Goal: Submit feedback/report problem: Leave review/rating

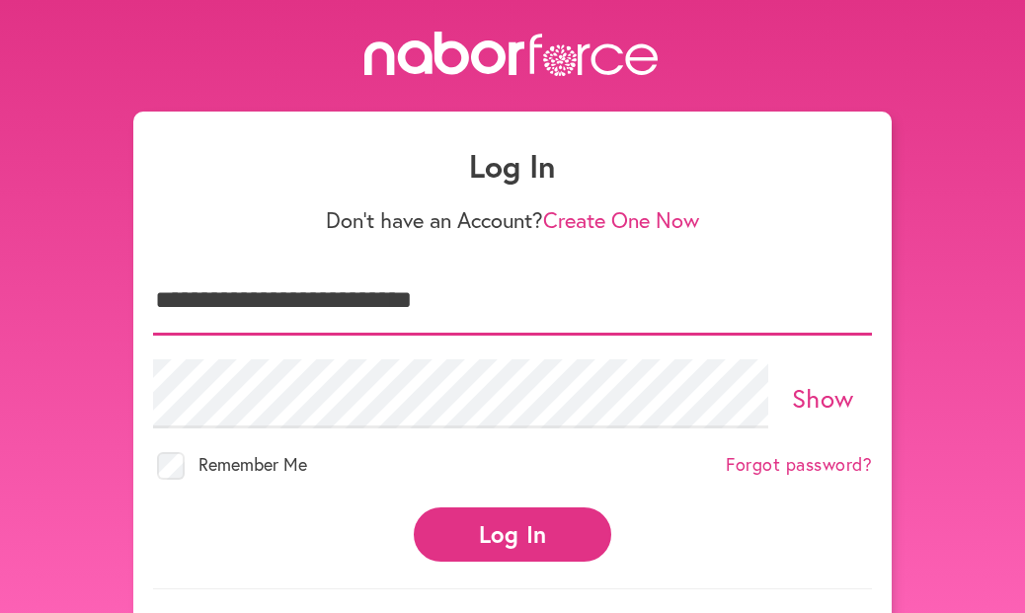
type input "**********"
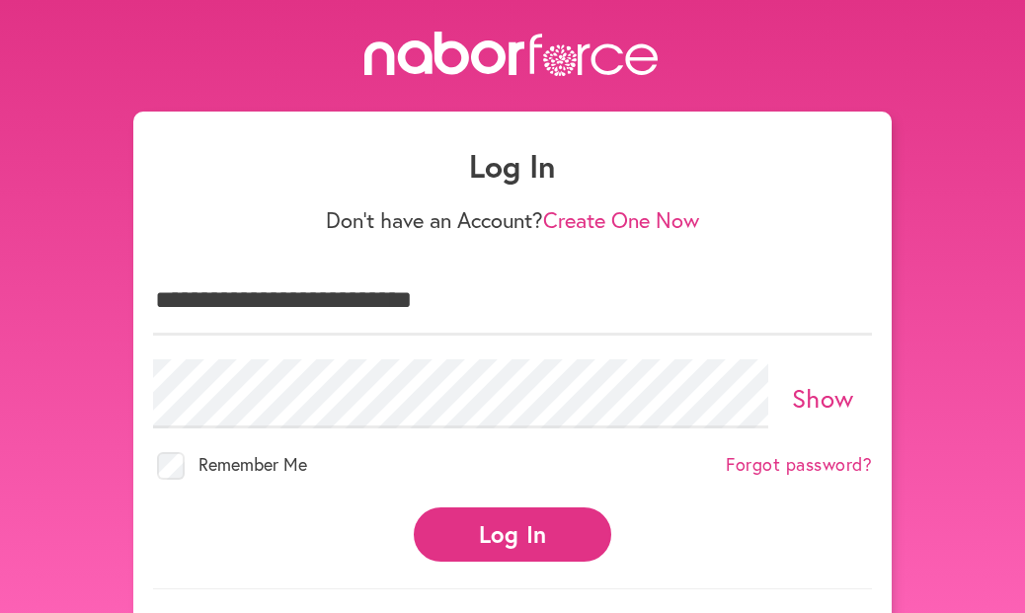
click at [817, 394] on link "Show" at bounding box center [823, 398] width 62 height 34
click at [830, 387] on link "Hide" at bounding box center [823, 398] width 54 height 34
click at [543, 523] on button "Log In" at bounding box center [513, 535] width 198 height 54
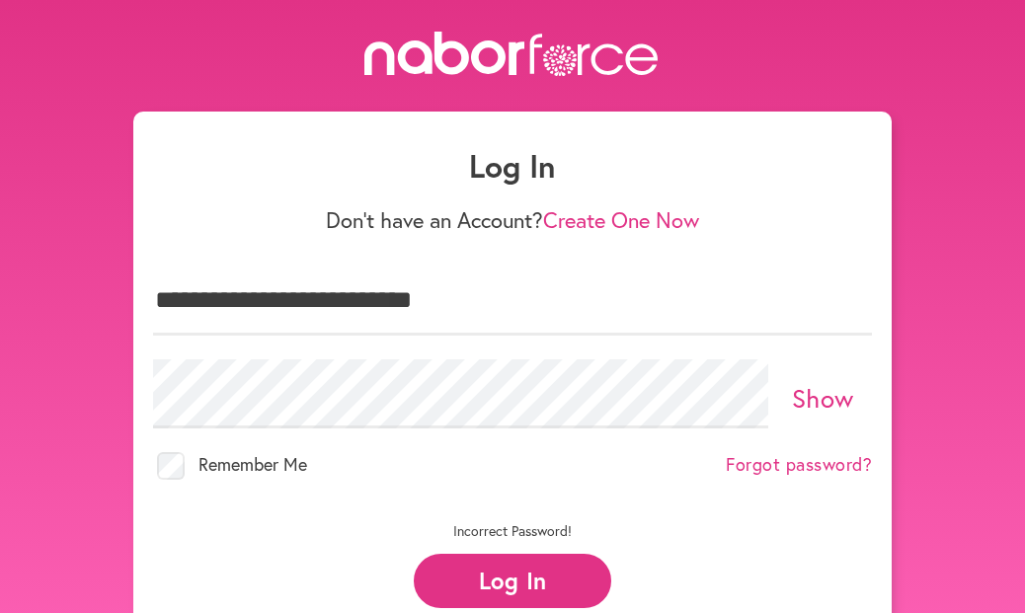
click at [821, 397] on link "Show" at bounding box center [823, 398] width 62 height 34
click at [493, 594] on button "Log In" at bounding box center [513, 581] width 198 height 54
click at [500, 593] on button "Log In" at bounding box center [513, 581] width 198 height 54
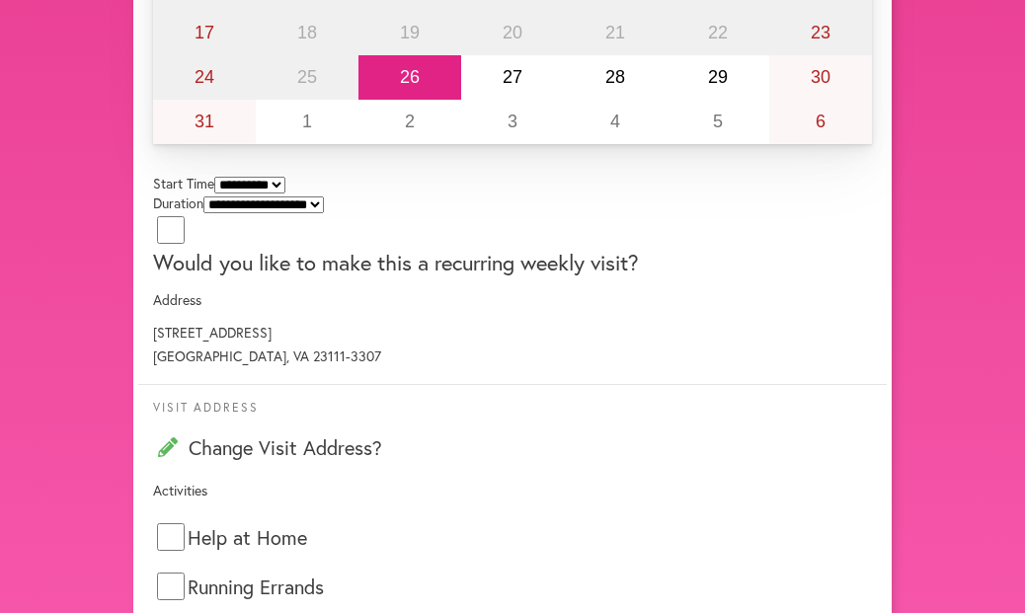
scroll to position [579, 0]
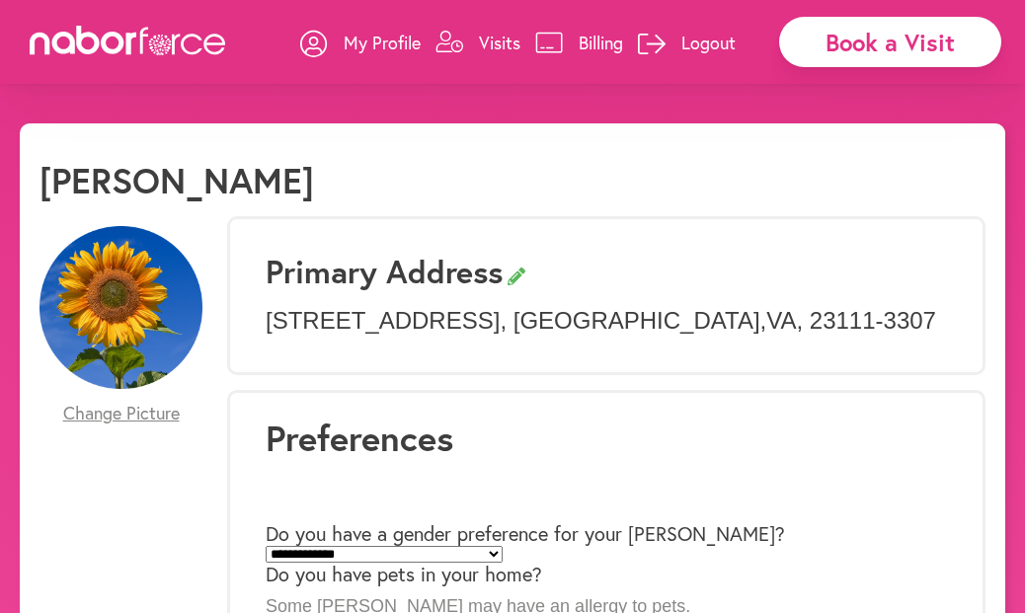
click at [708, 40] on p "Logout" at bounding box center [708, 43] width 54 height 24
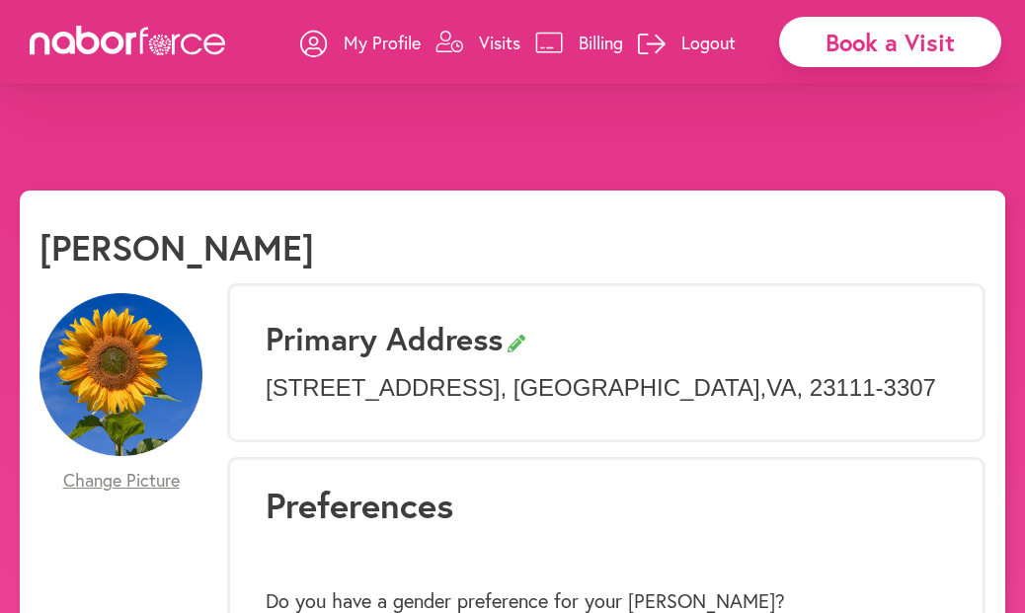
click at [455, 67] on button "Yes" at bounding box center [474, 56] width 38 height 21
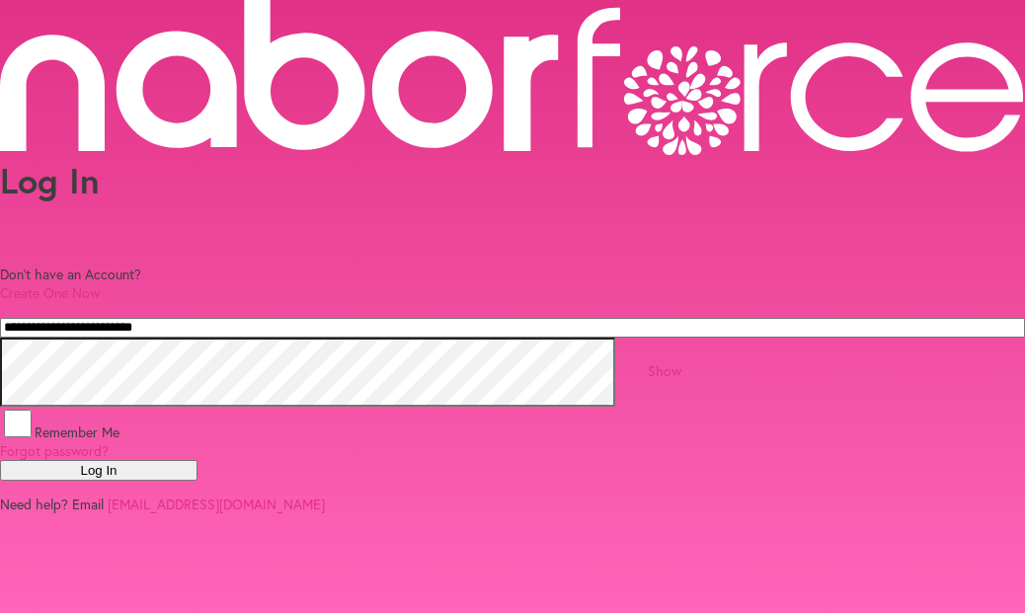
type input "**********"
click at [681, 380] on link "Show" at bounding box center [665, 370] width 34 height 19
click at [678, 380] on link "Hide" at bounding box center [665, 370] width 28 height 19
click at [198, 481] on button "Log In" at bounding box center [99, 470] width 198 height 21
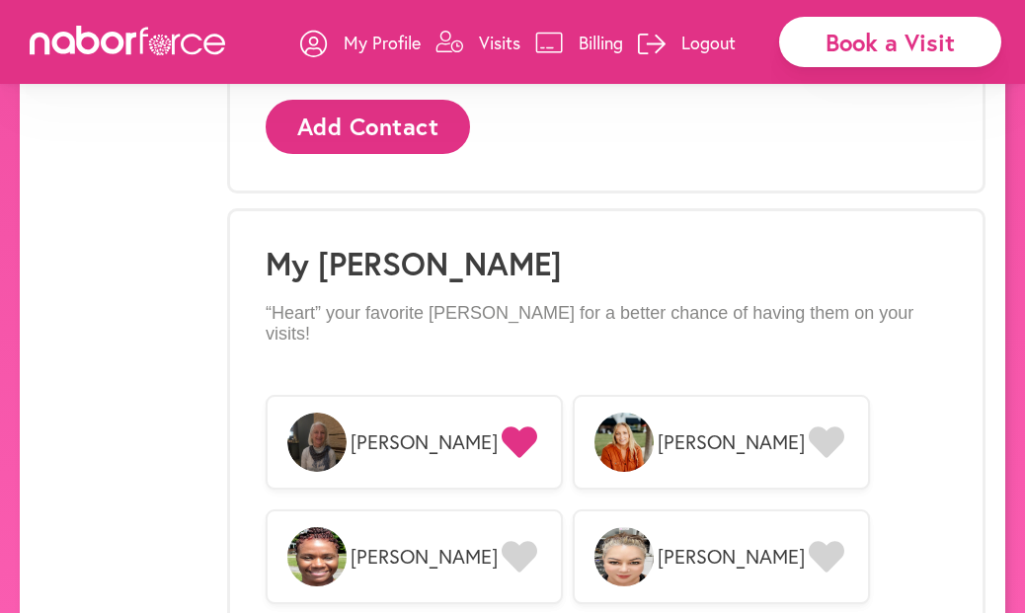
scroll to position [1363, 0]
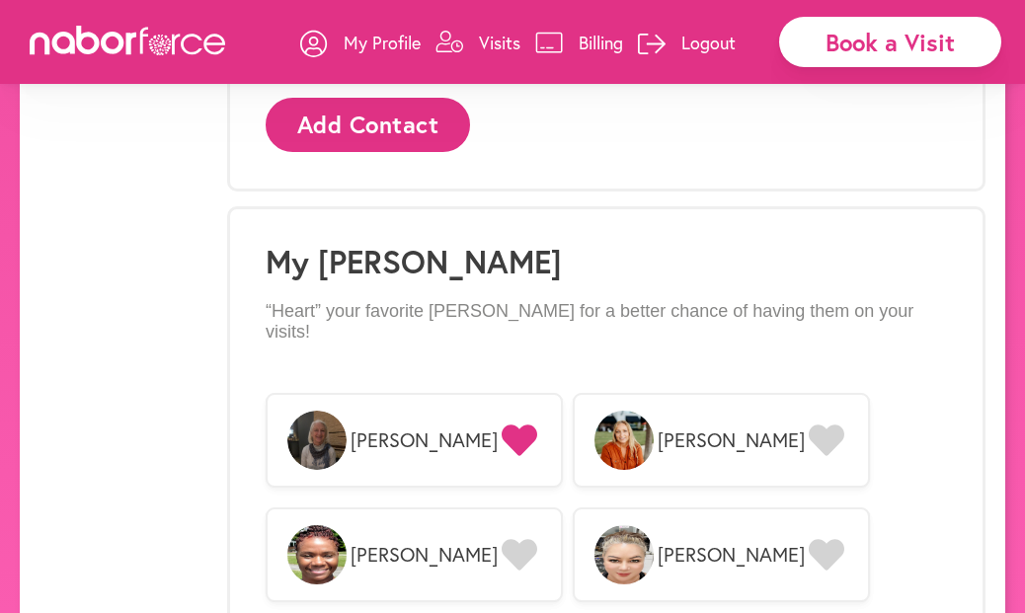
click at [809, 425] on icon at bounding box center [827, 441] width 36 height 32
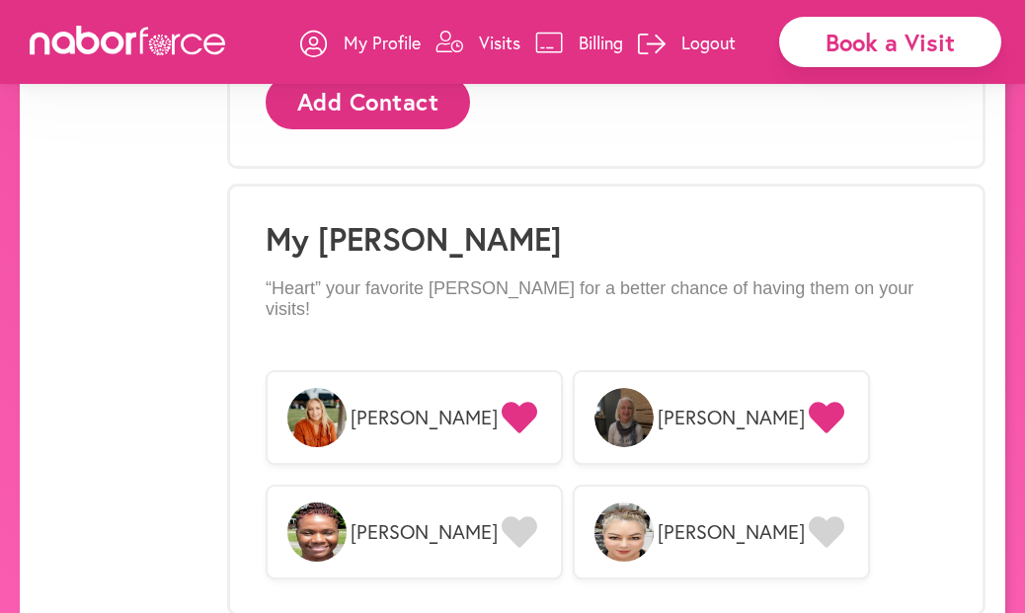
scroll to position [1362, 0]
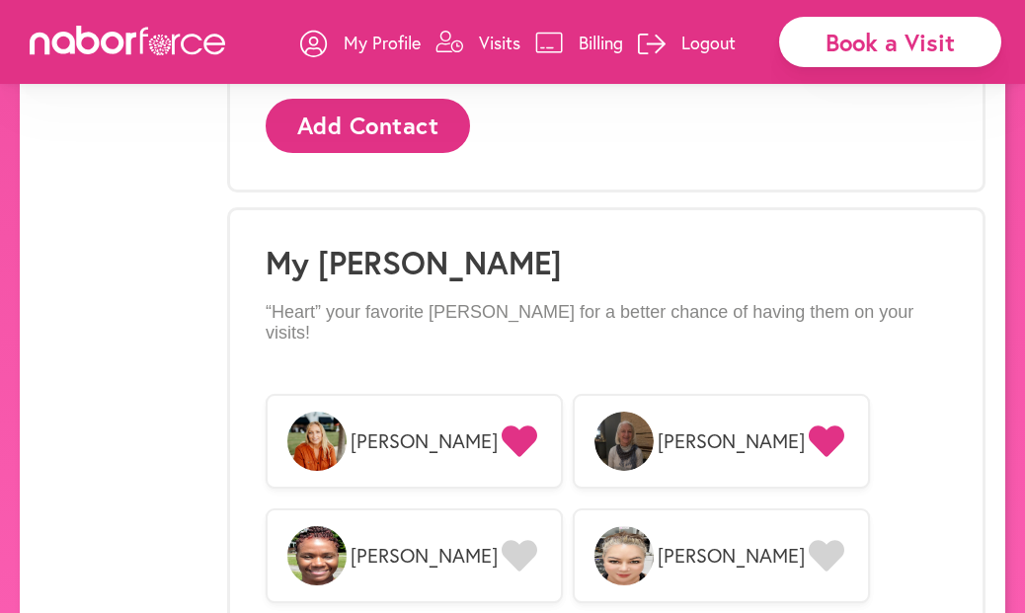
click at [490, 38] on p "Visits" at bounding box center [499, 43] width 41 height 24
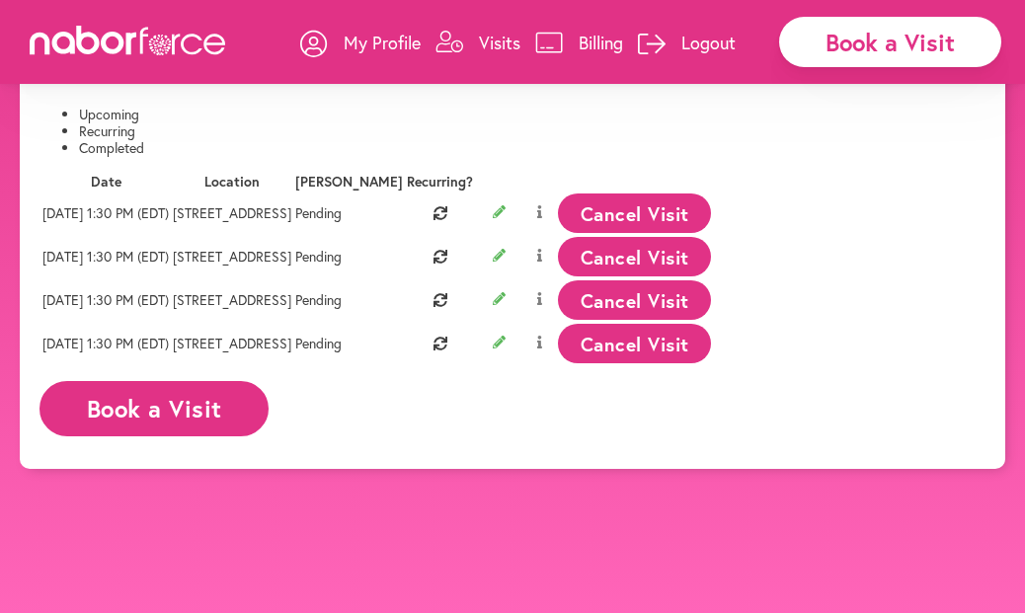
click at [696, 39] on p "Logout" at bounding box center [708, 43] width 54 height 24
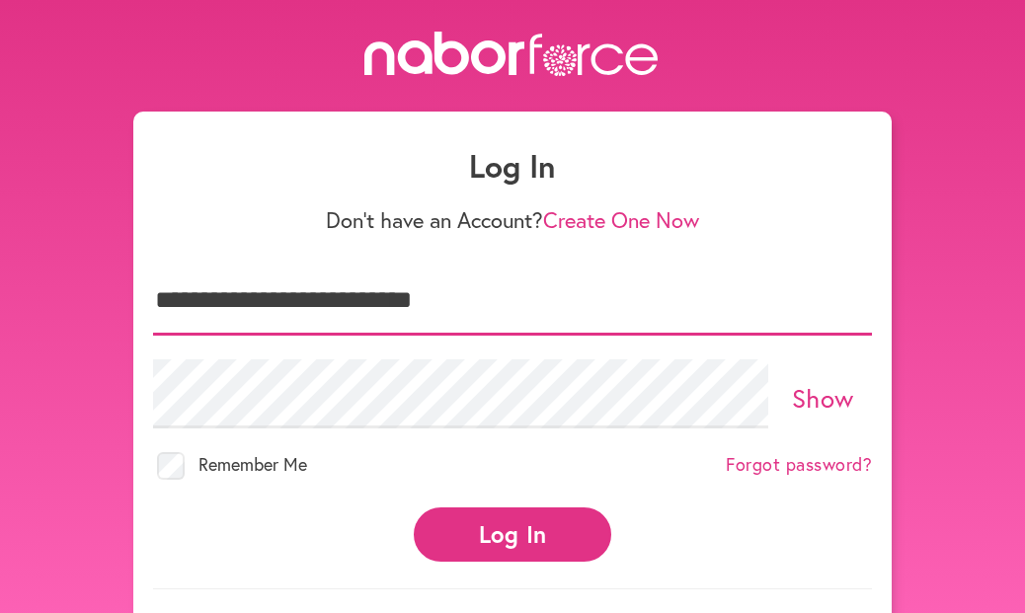
type input "**********"
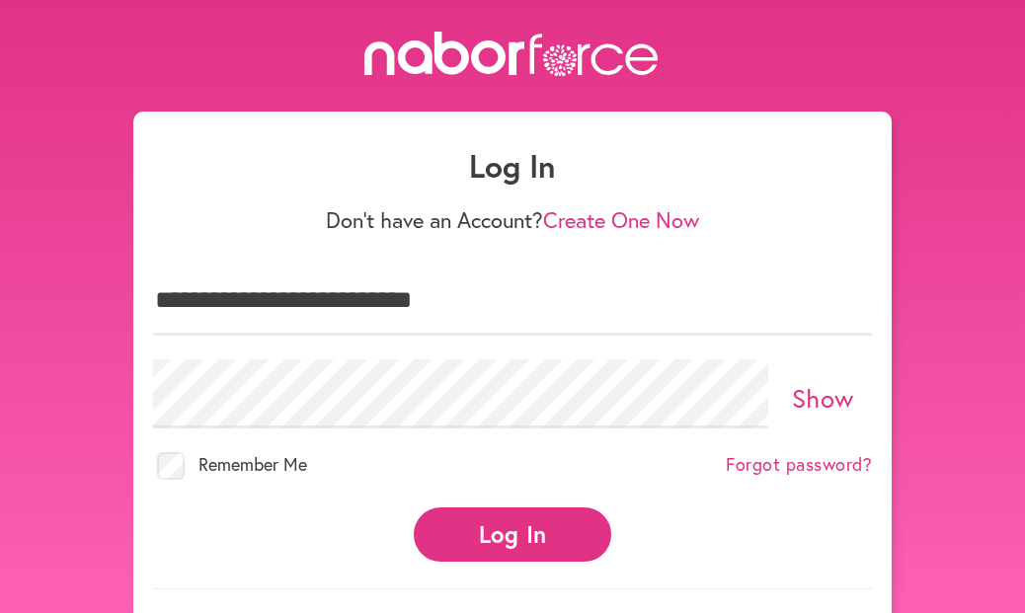
click at [520, 529] on button "Log In" at bounding box center [513, 535] width 198 height 54
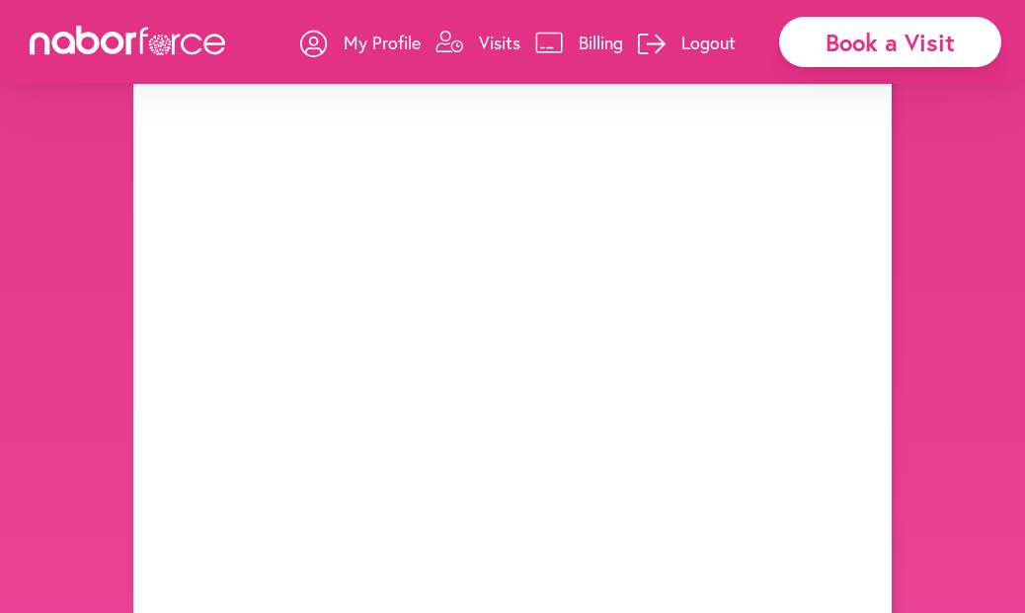
scroll to position [252, 0]
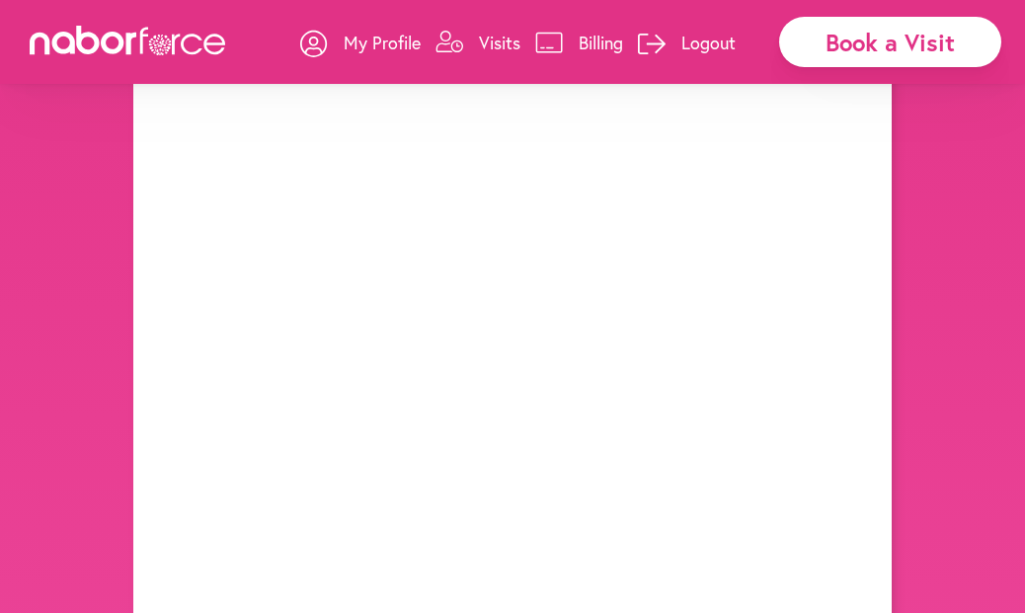
type input "**********"
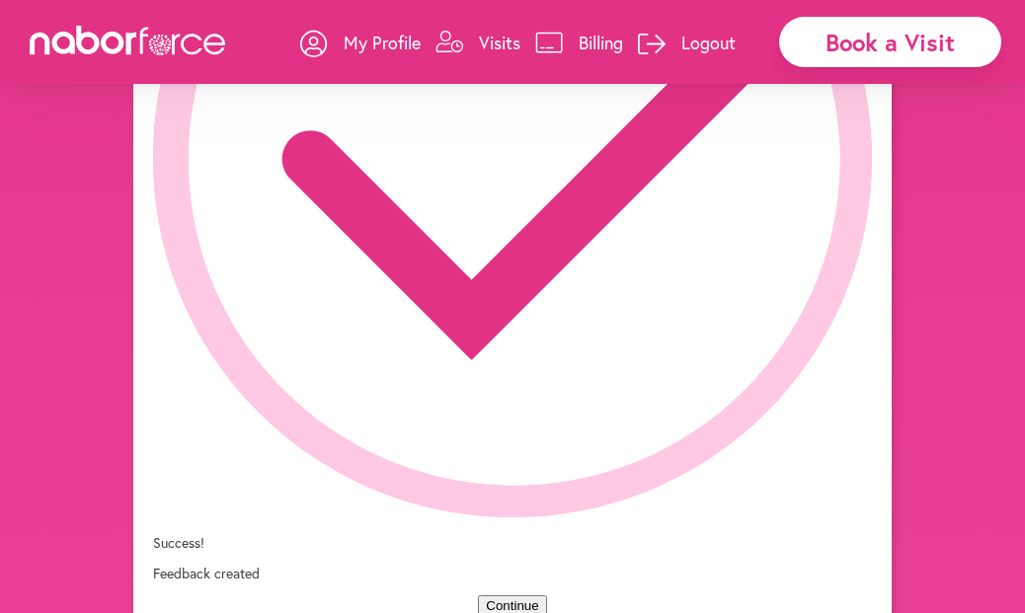
click at [546, 596] on button "Continue" at bounding box center [512, 606] width 68 height 21
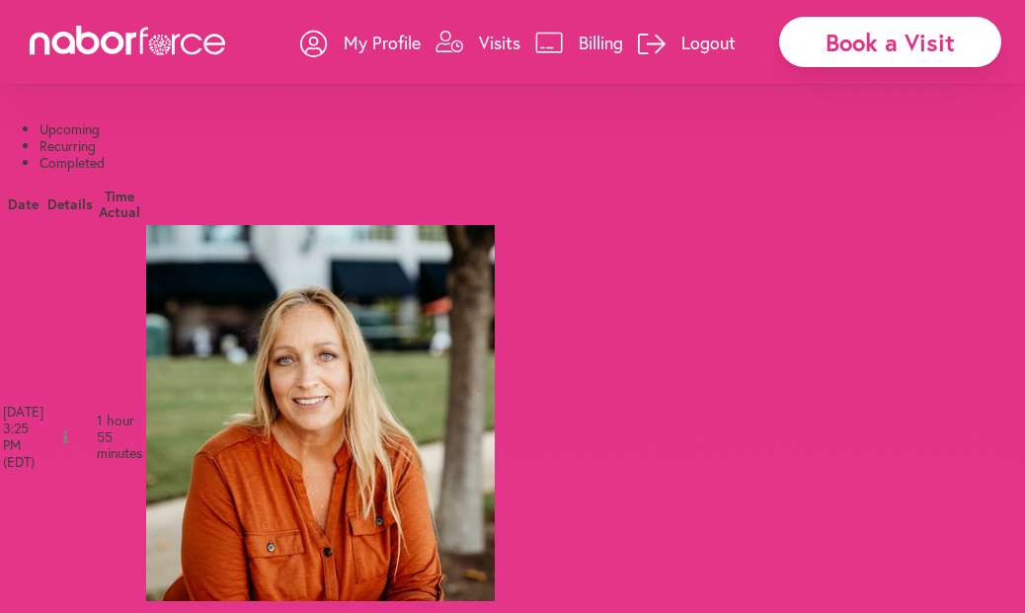
click at [695, 39] on p "Logout" at bounding box center [708, 43] width 54 height 24
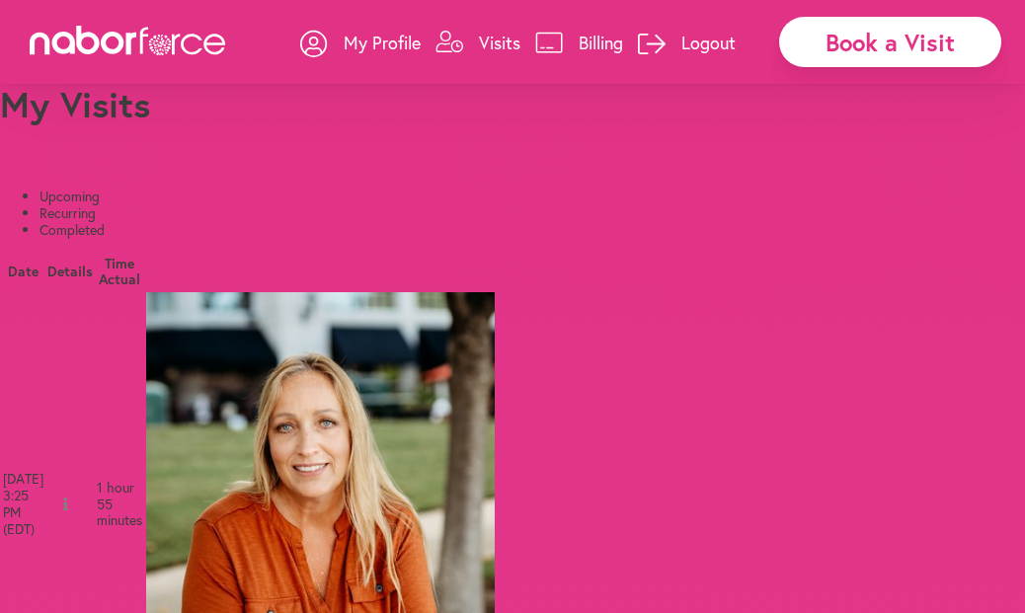
click at [455, 67] on button "Yes" at bounding box center [474, 56] width 38 height 21
